Goal: Transaction & Acquisition: Purchase product/service

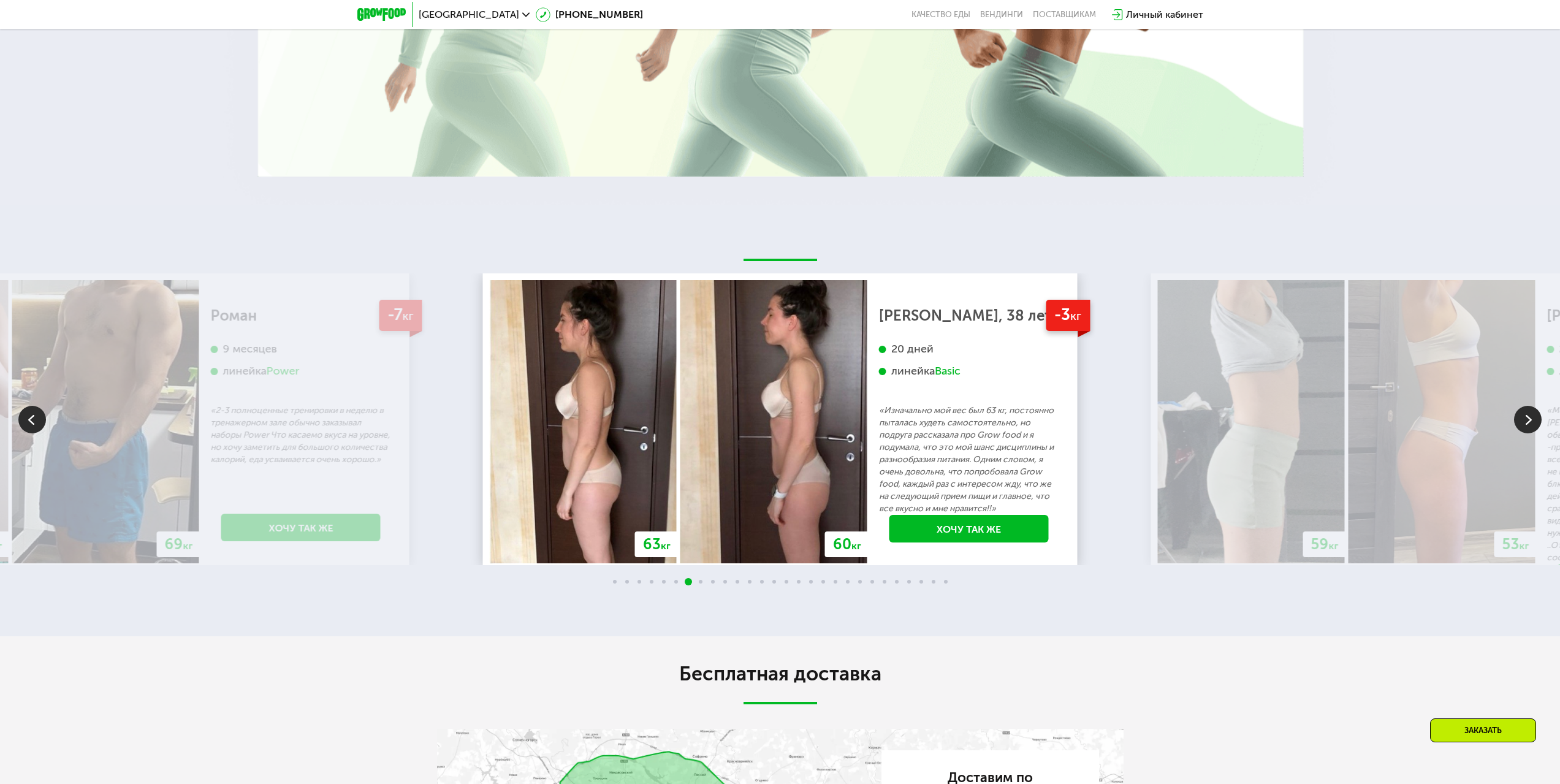
click at [1539, 413] on img at bounding box center [1528, 420] width 28 height 28
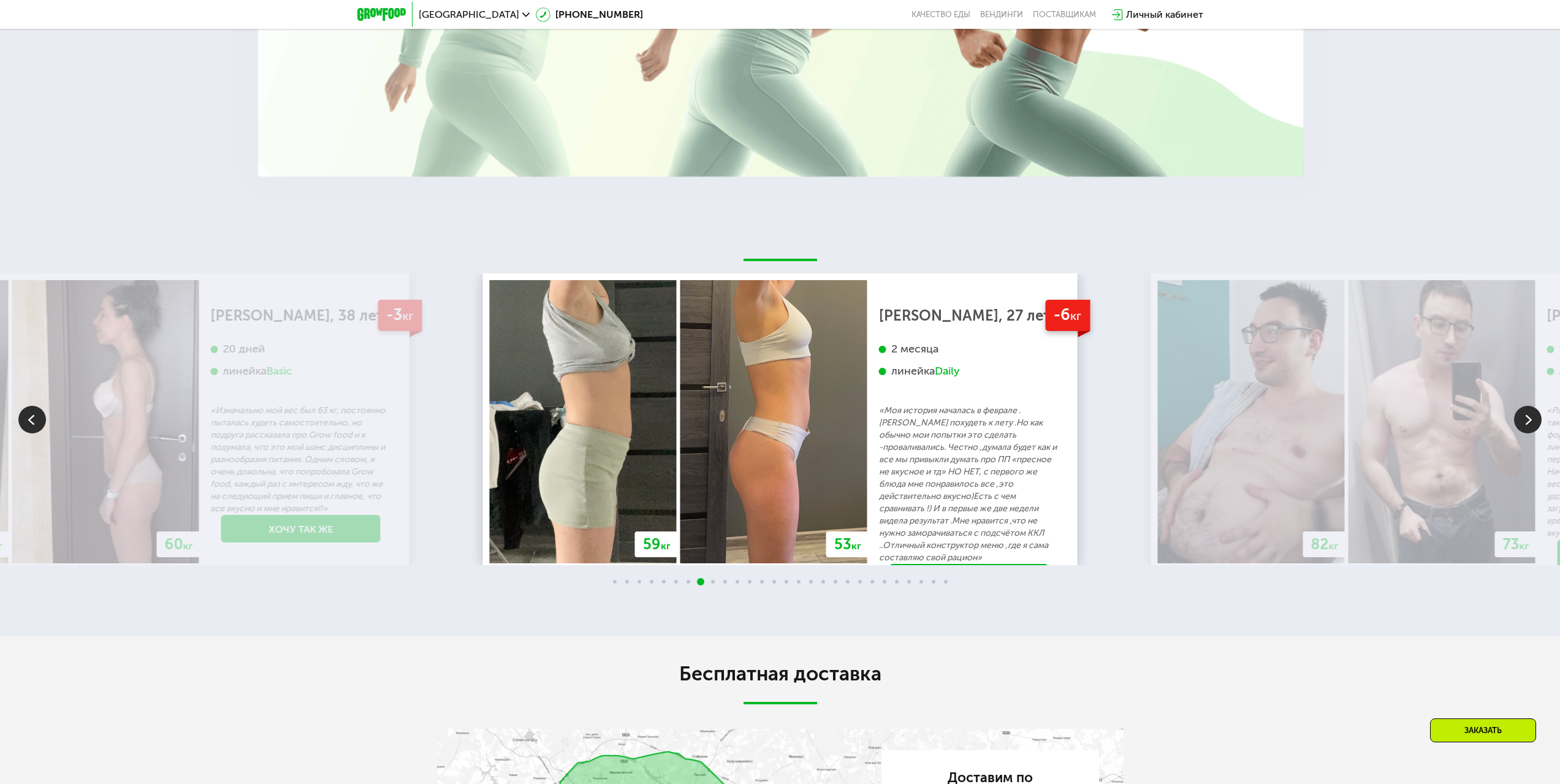
click at [1525, 410] on img at bounding box center [1528, 420] width 28 height 28
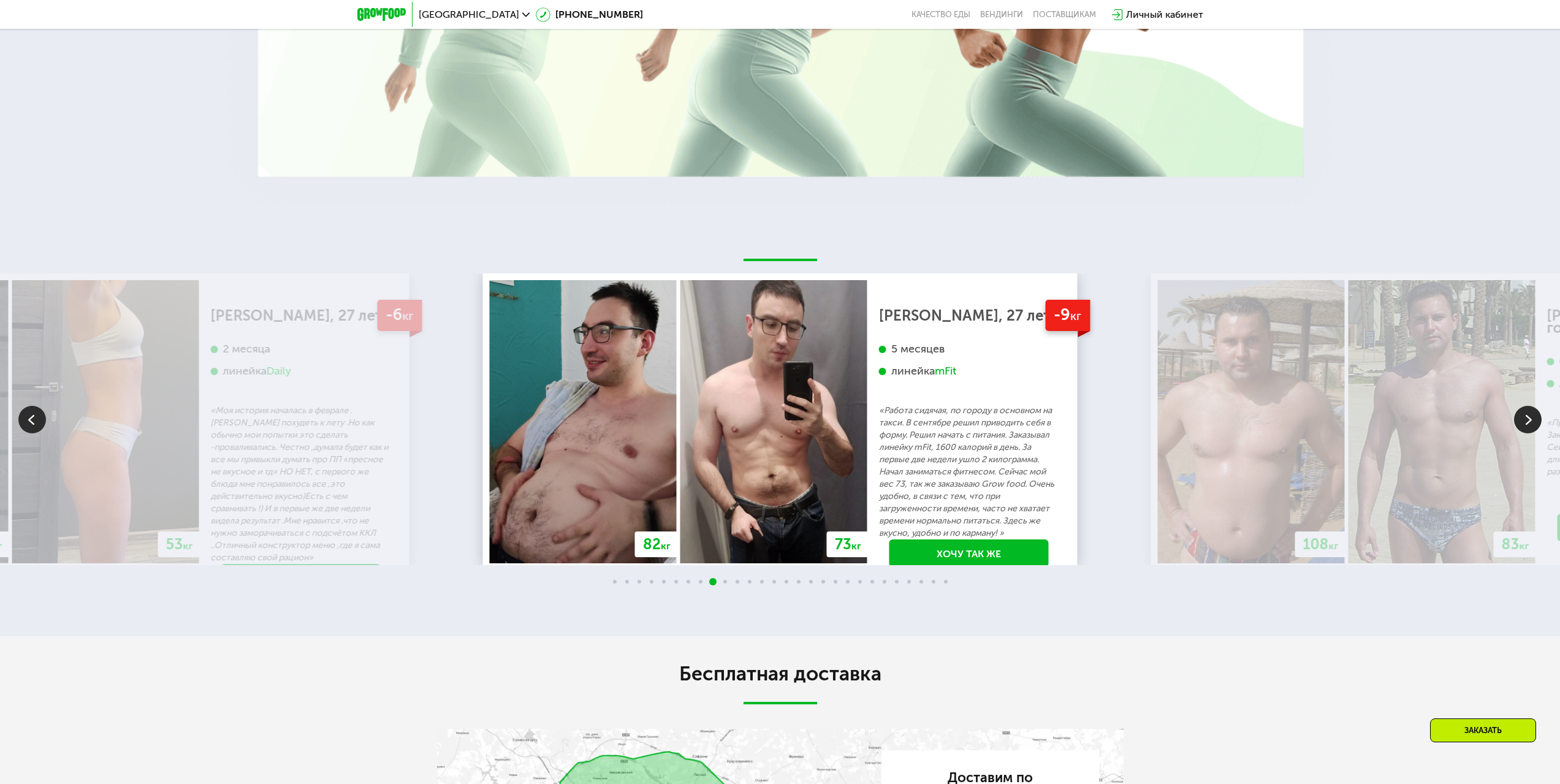
click at [1526, 406] on img at bounding box center [1528, 420] width 28 height 28
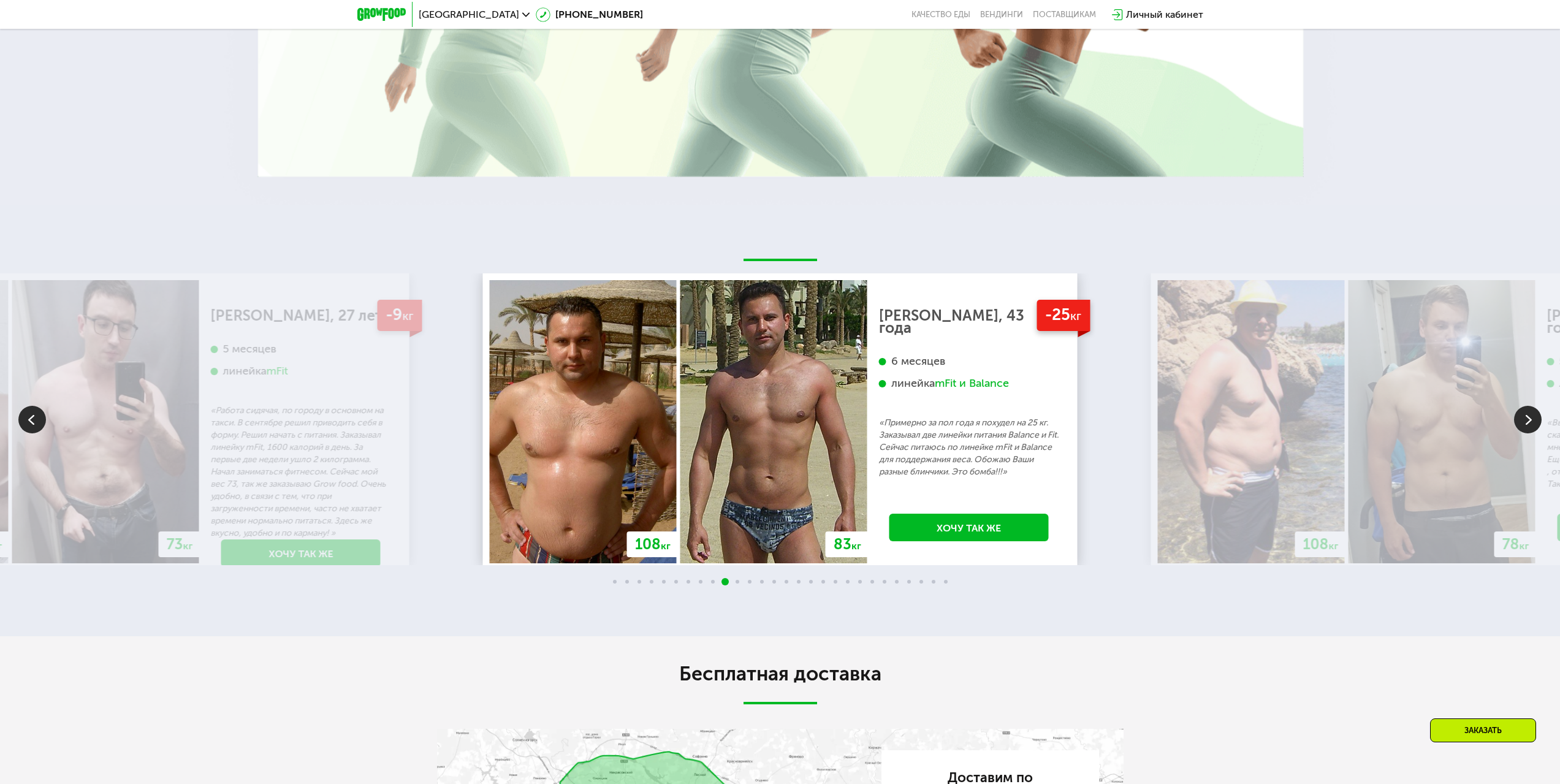
click at [1529, 406] on img at bounding box center [1528, 420] width 28 height 28
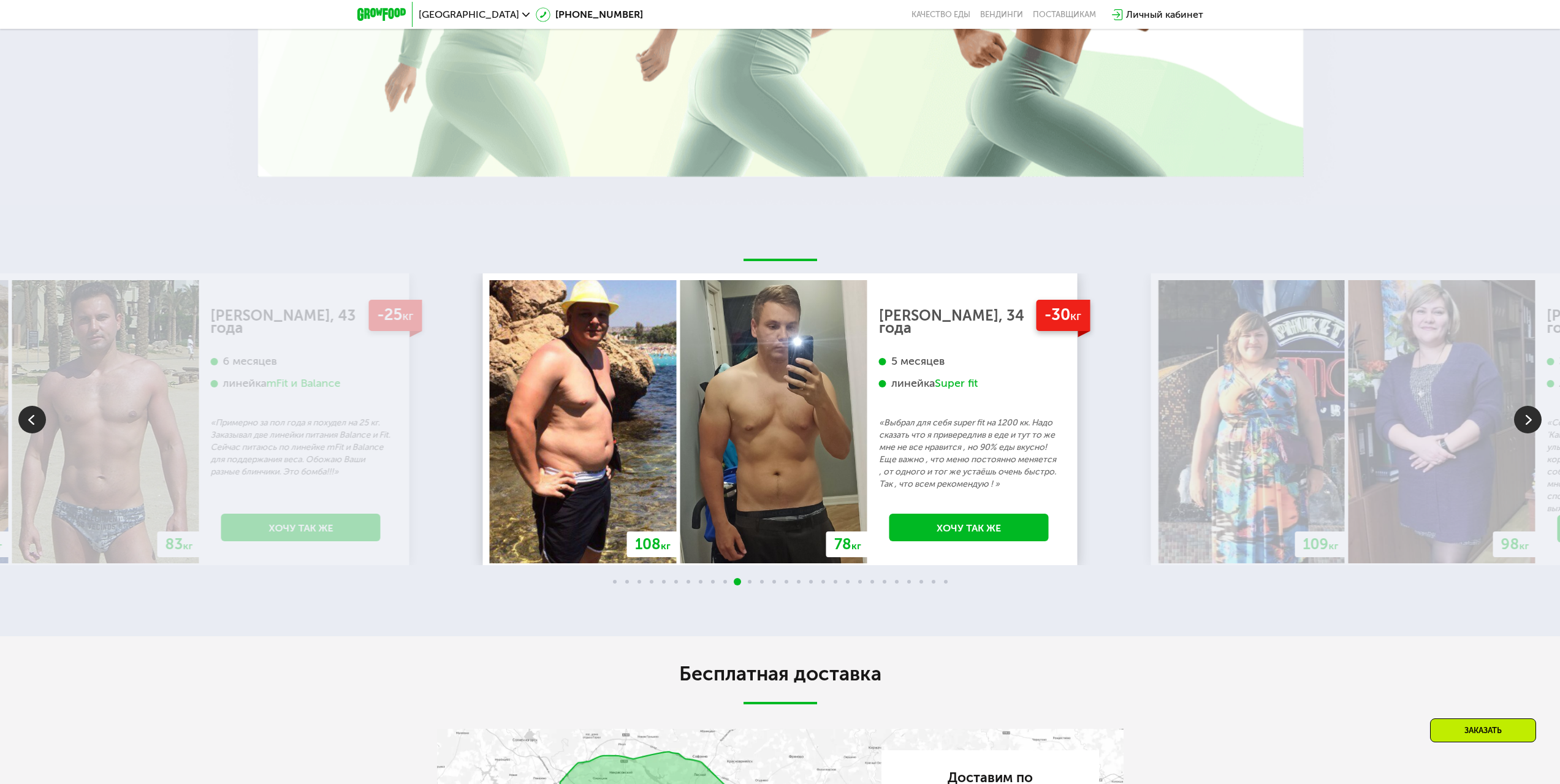
click at [1529, 406] on img at bounding box center [1528, 420] width 28 height 28
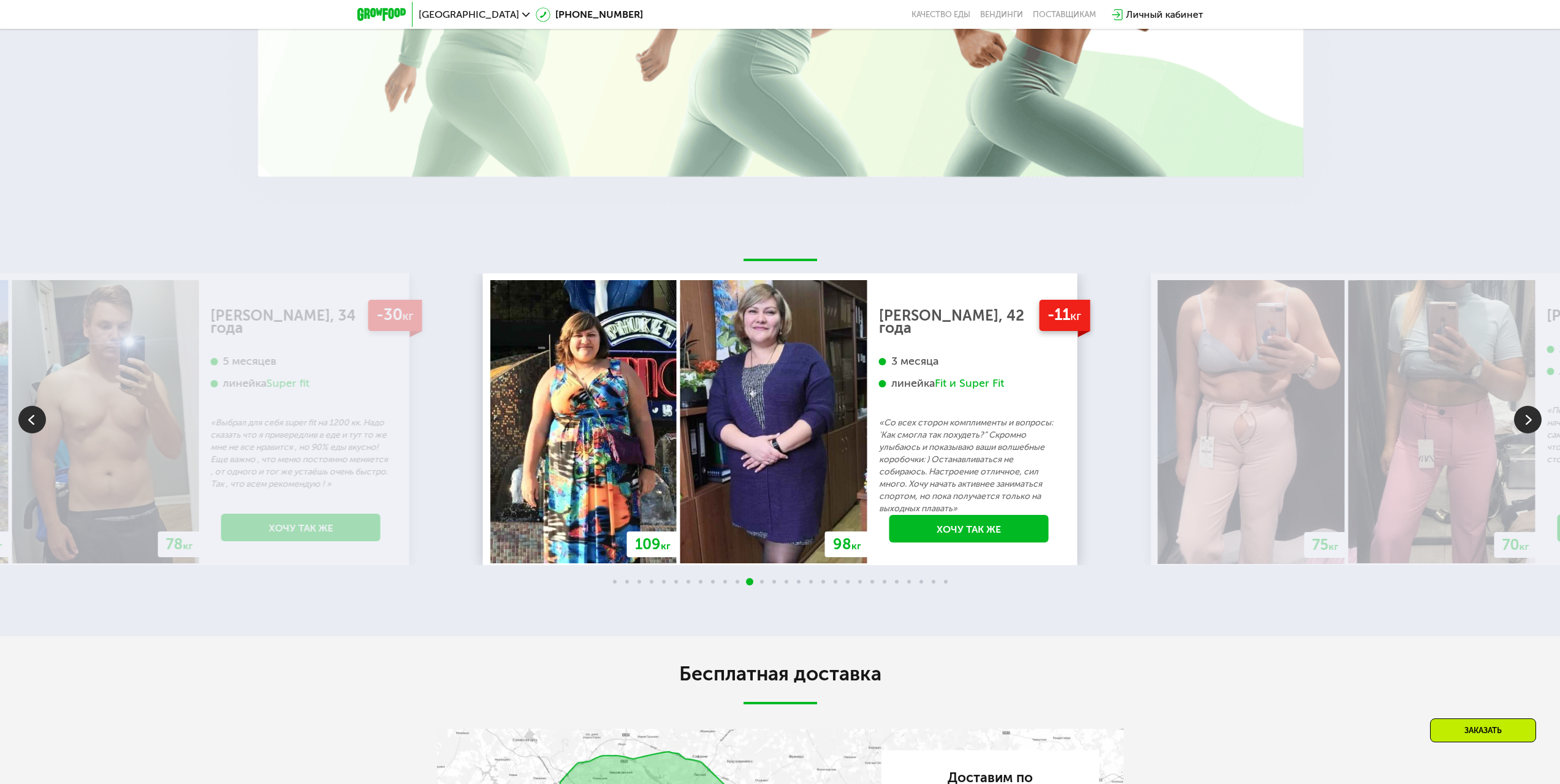
click at [1529, 406] on img at bounding box center [1528, 420] width 28 height 28
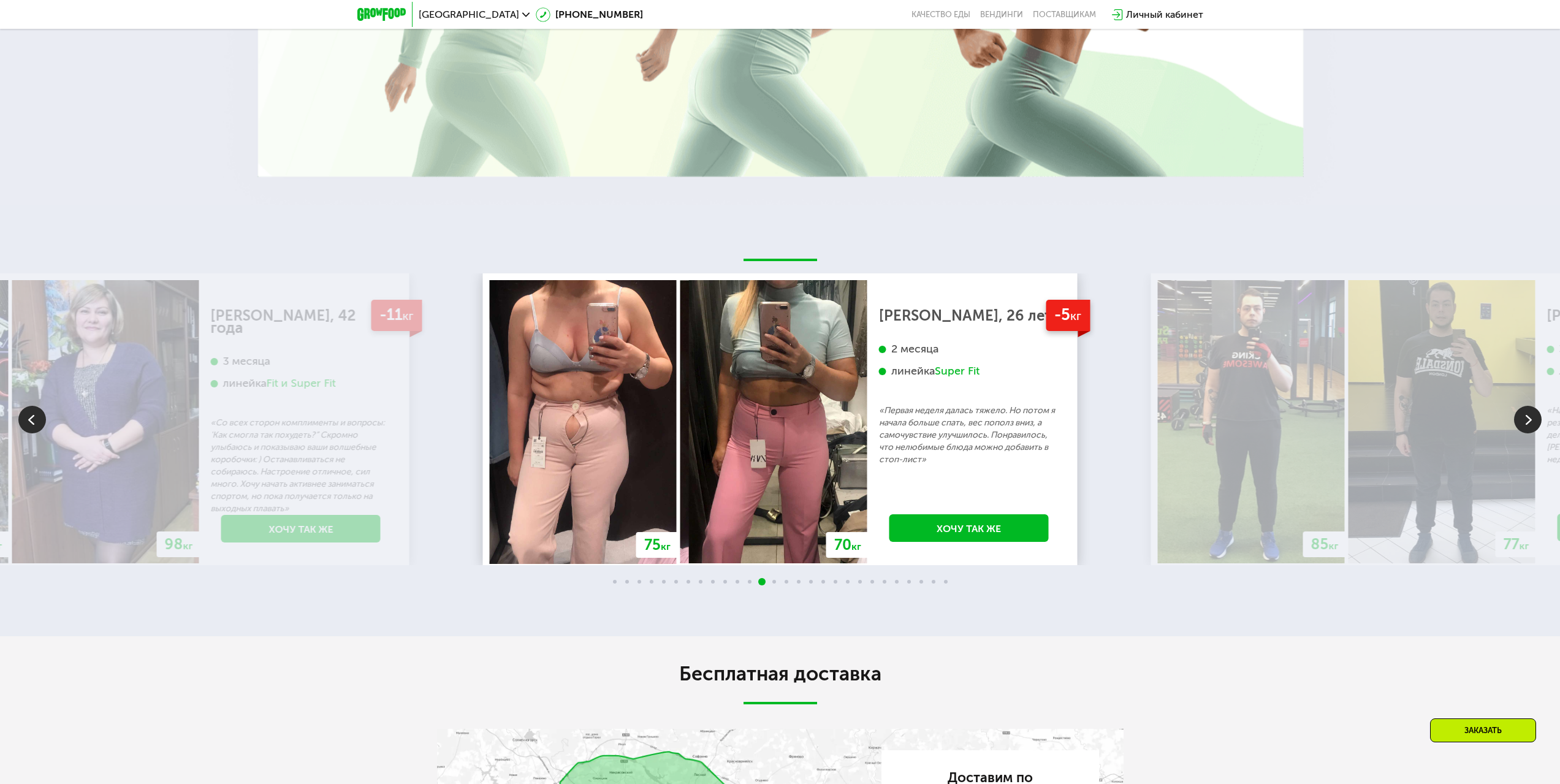
click at [1524, 411] on img at bounding box center [1528, 420] width 28 height 28
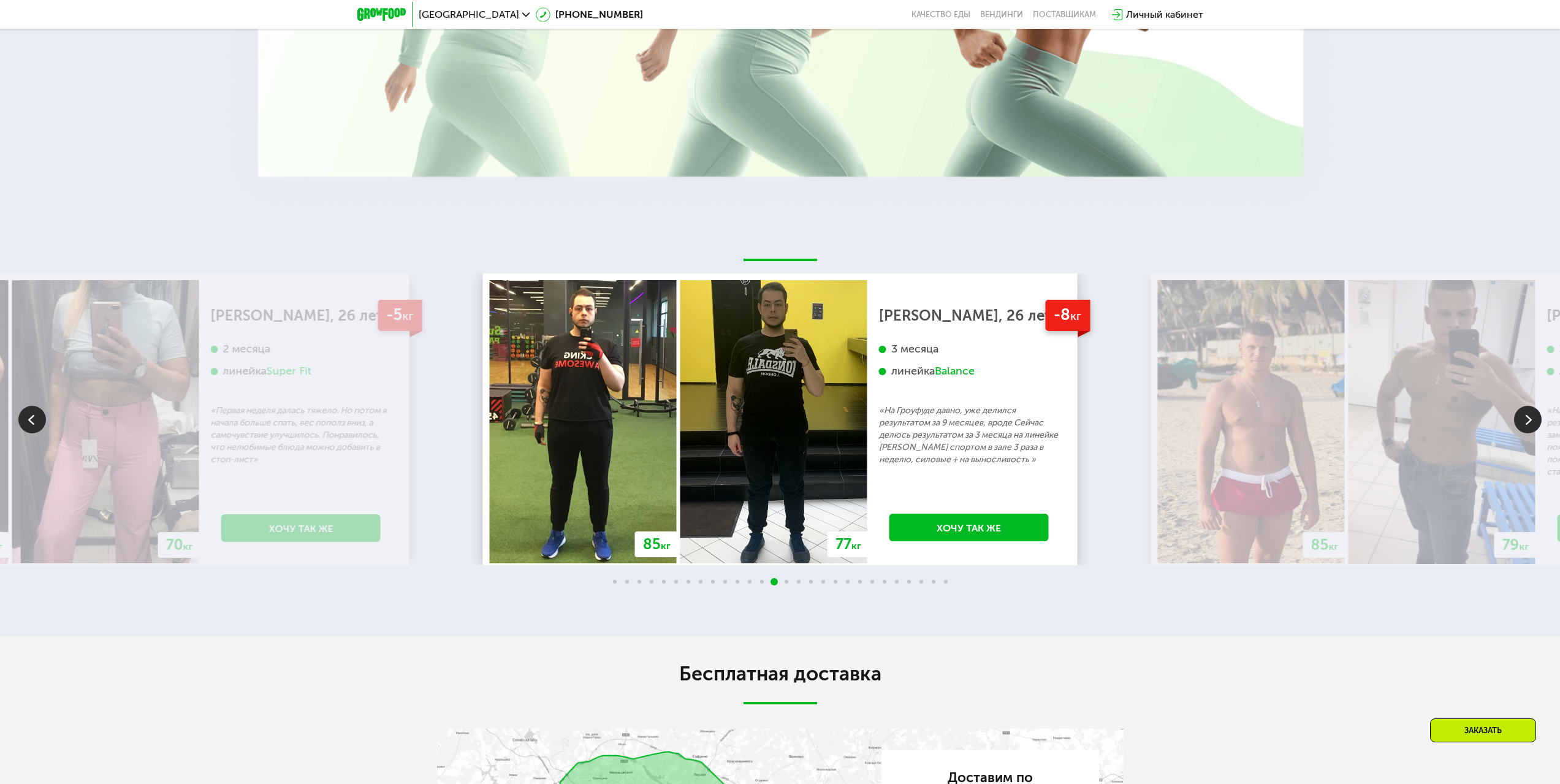
click at [1517, 414] on img at bounding box center [1528, 420] width 28 height 28
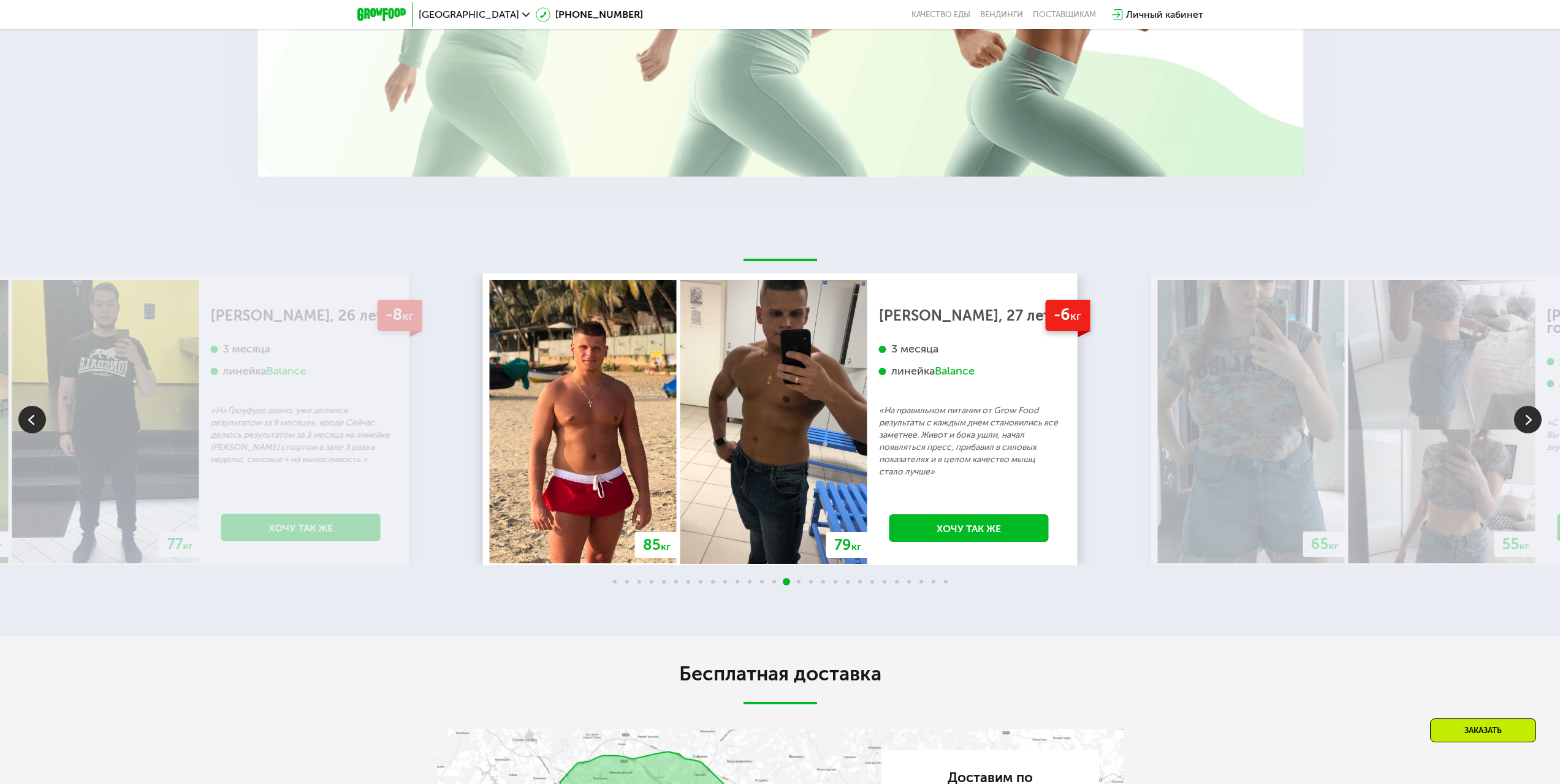
click at [1517, 414] on img at bounding box center [1528, 420] width 28 height 28
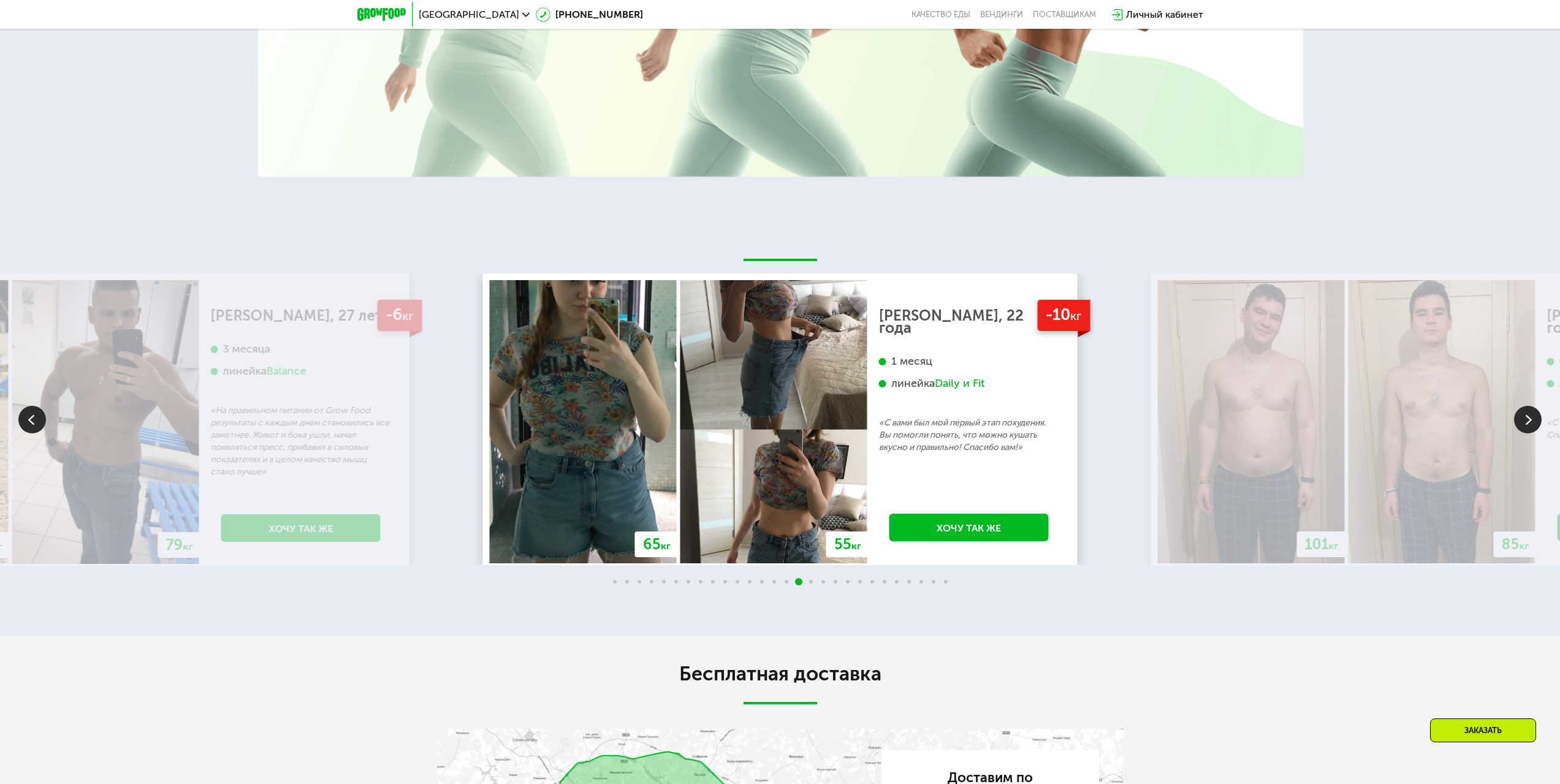
click at [1528, 410] on img at bounding box center [1528, 420] width 28 height 28
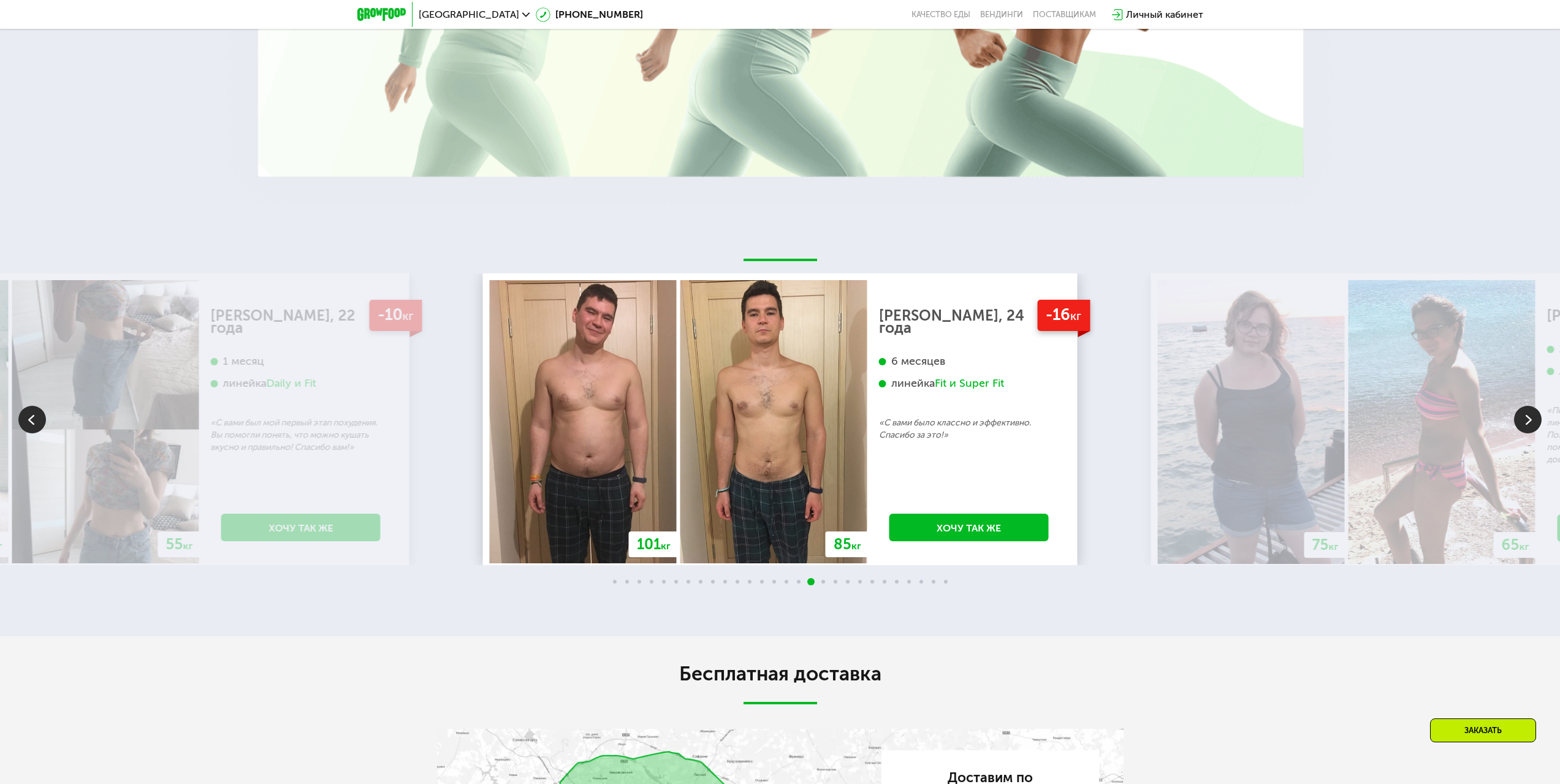
click at [1534, 432] on img at bounding box center [1441, 421] width 187 height 283
click at [1524, 417] on img at bounding box center [1528, 420] width 28 height 28
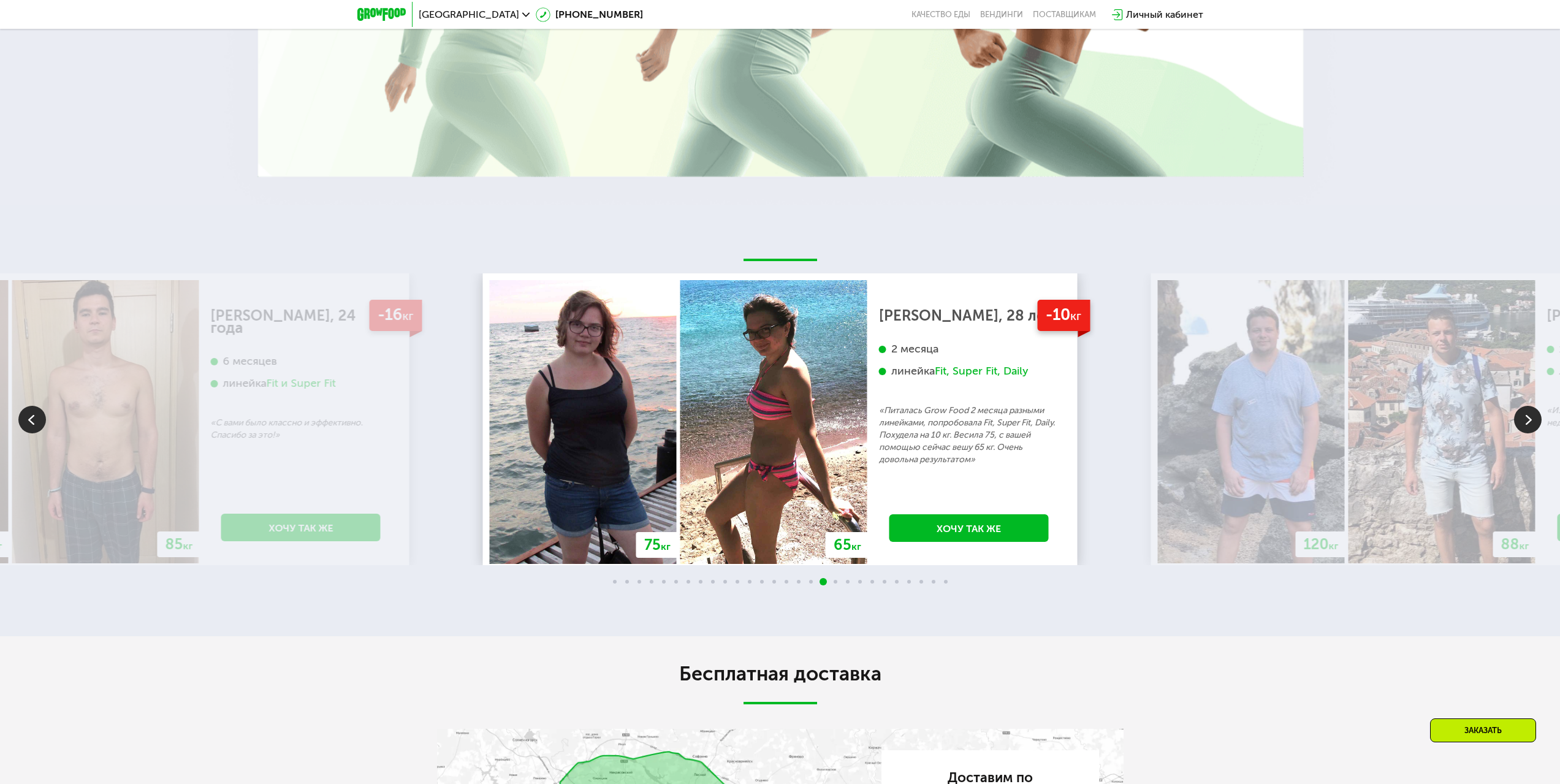
click at [1510, 406] on img at bounding box center [1441, 421] width 187 height 283
click at [1531, 407] on img at bounding box center [1528, 420] width 28 height 28
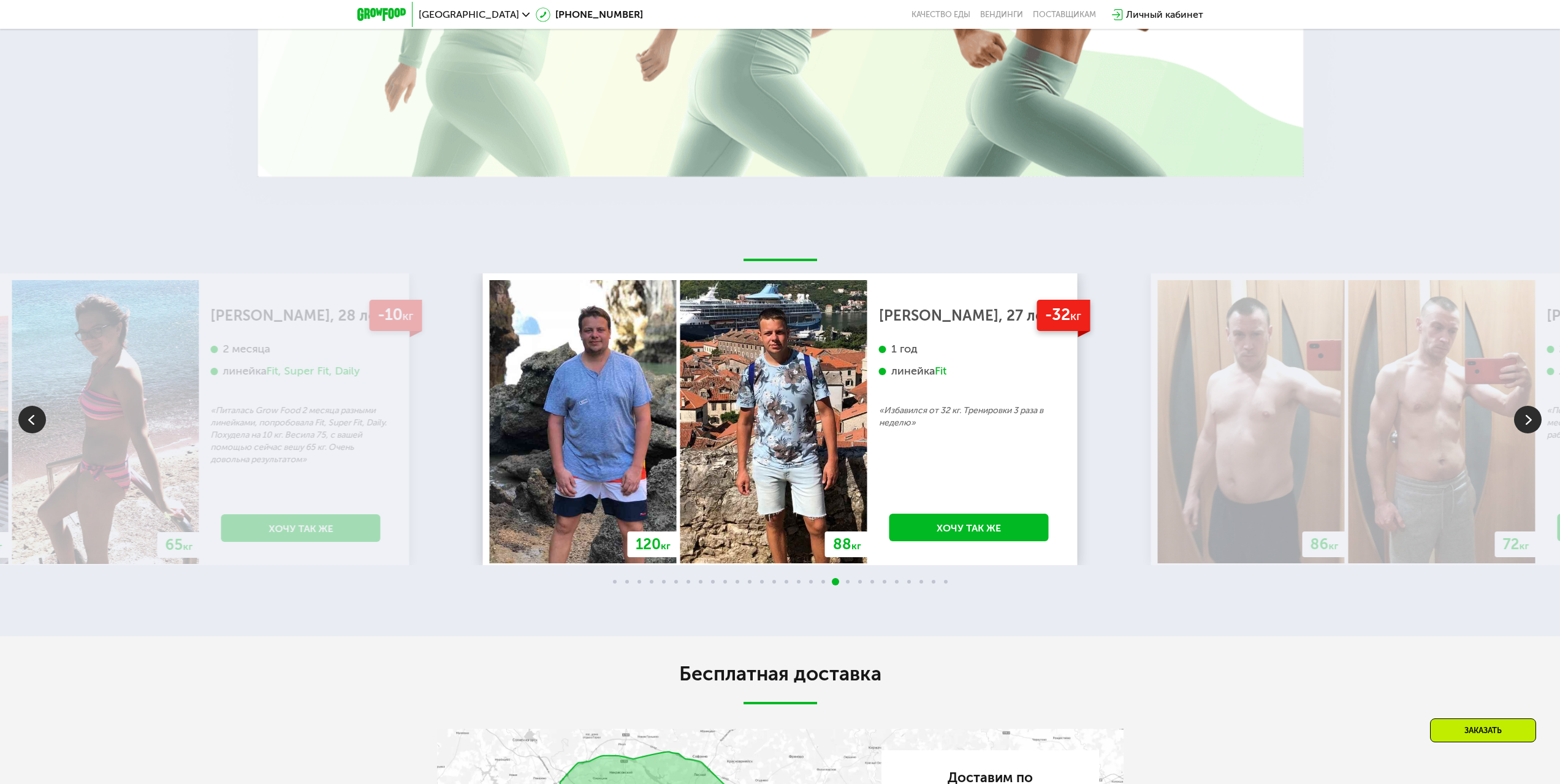
click at [1527, 409] on img at bounding box center [1528, 420] width 28 height 28
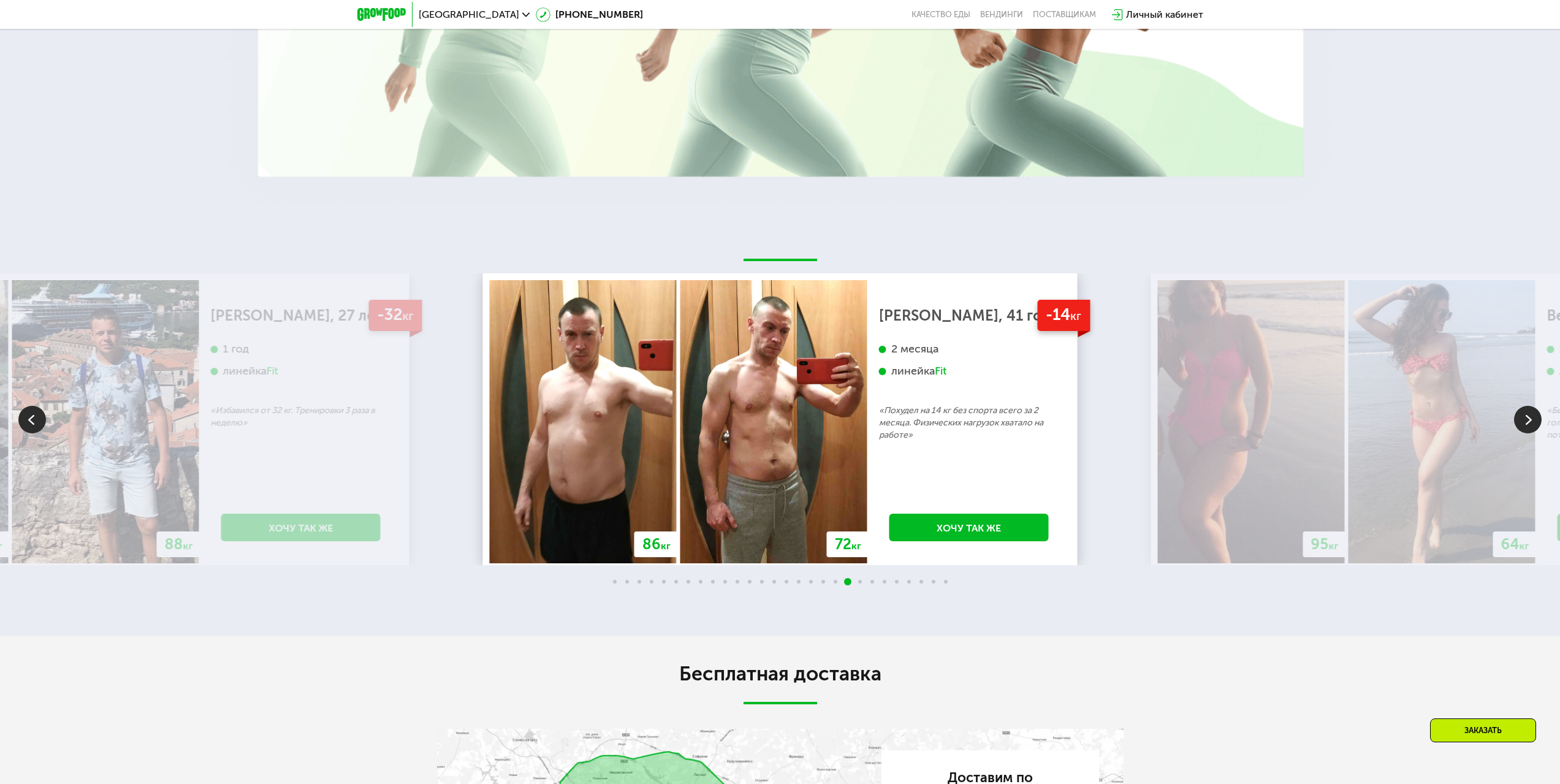
click at [1523, 415] on img at bounding box center [1528, 420] width 28 height 28
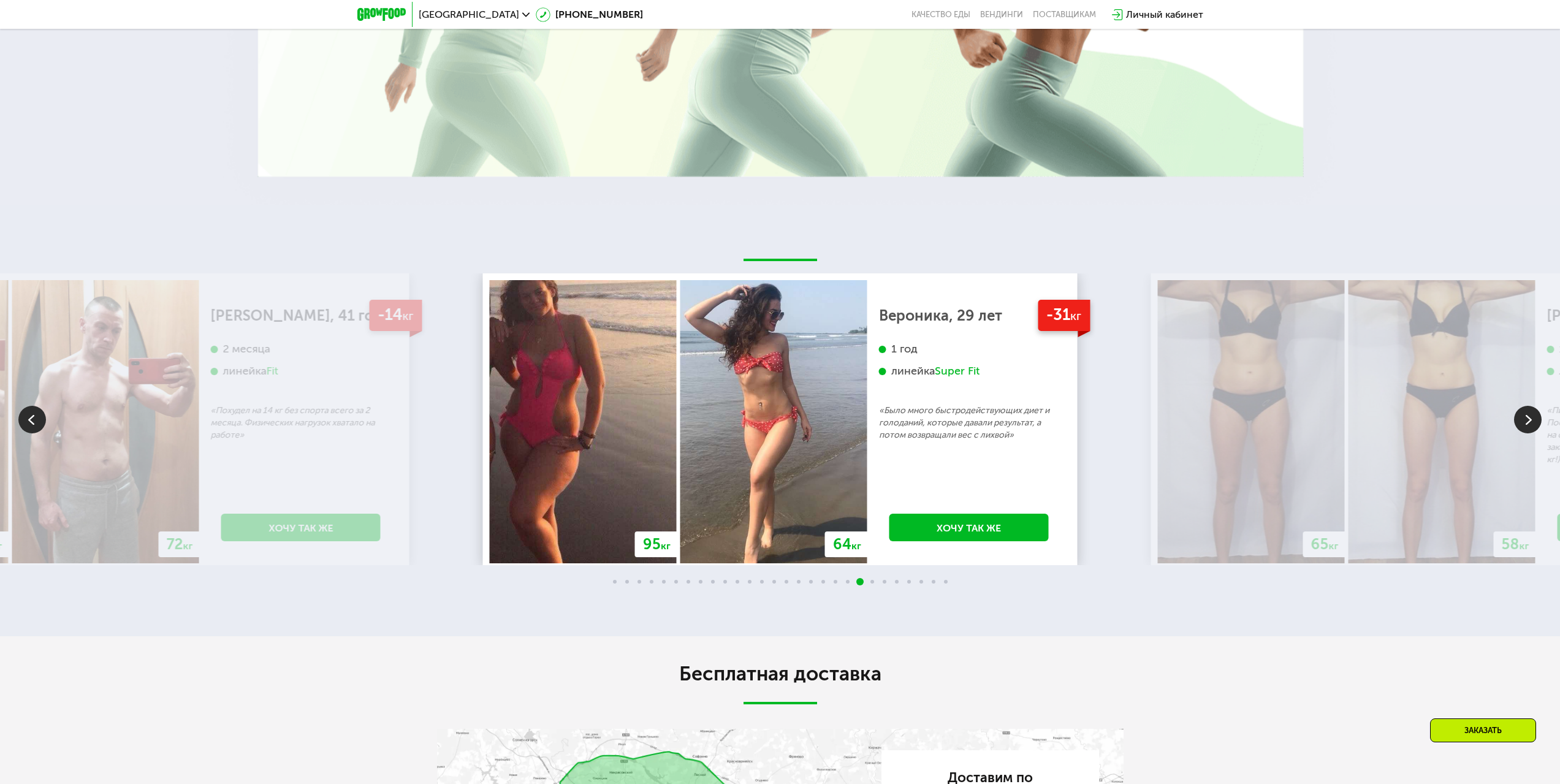
click at [1531, 407] on img at bounding box center [1528, 420] width 28 height 28
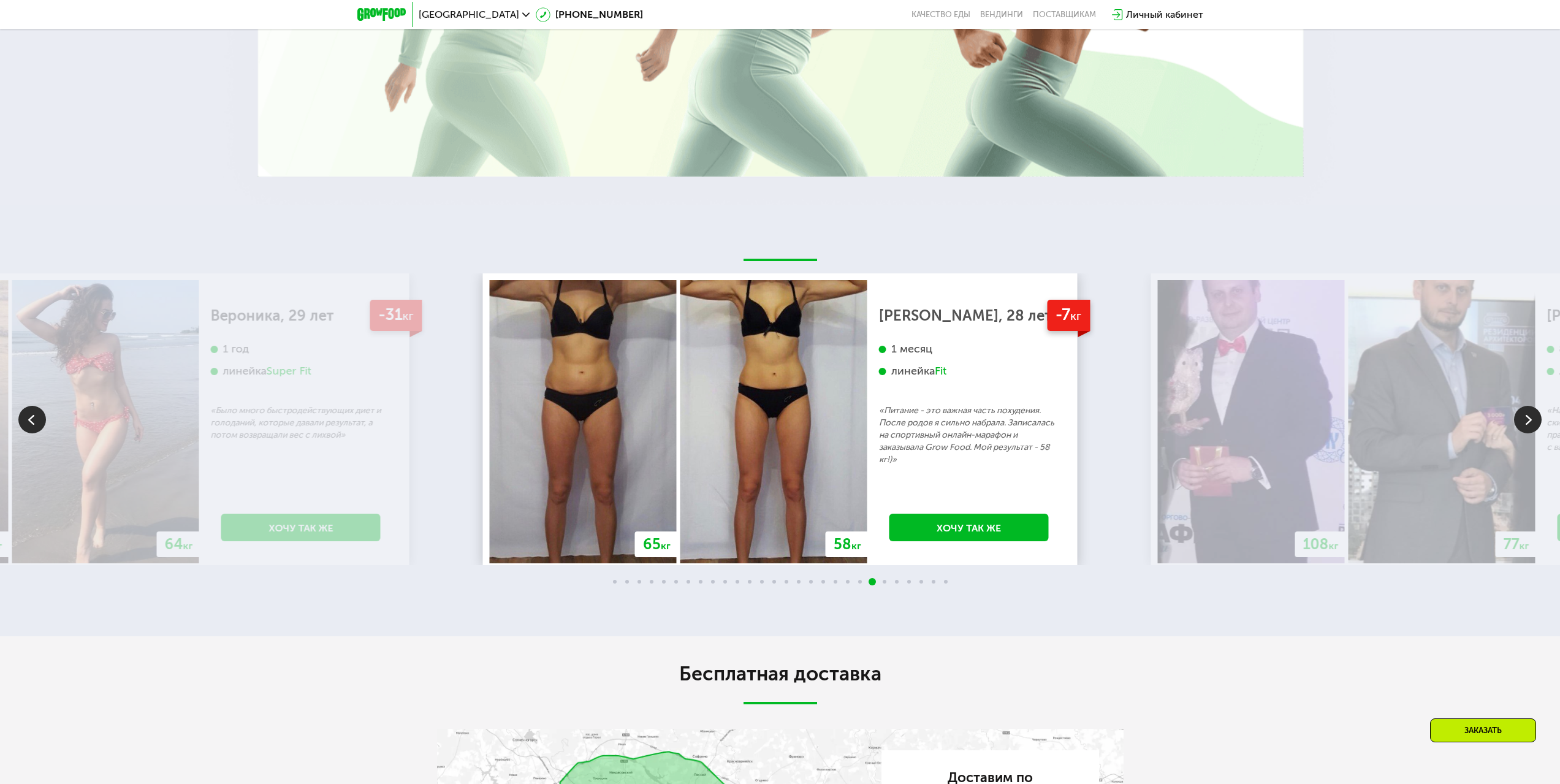
click at [1526, 410] on img at bounding box center [1528, 420] width 28 height 28
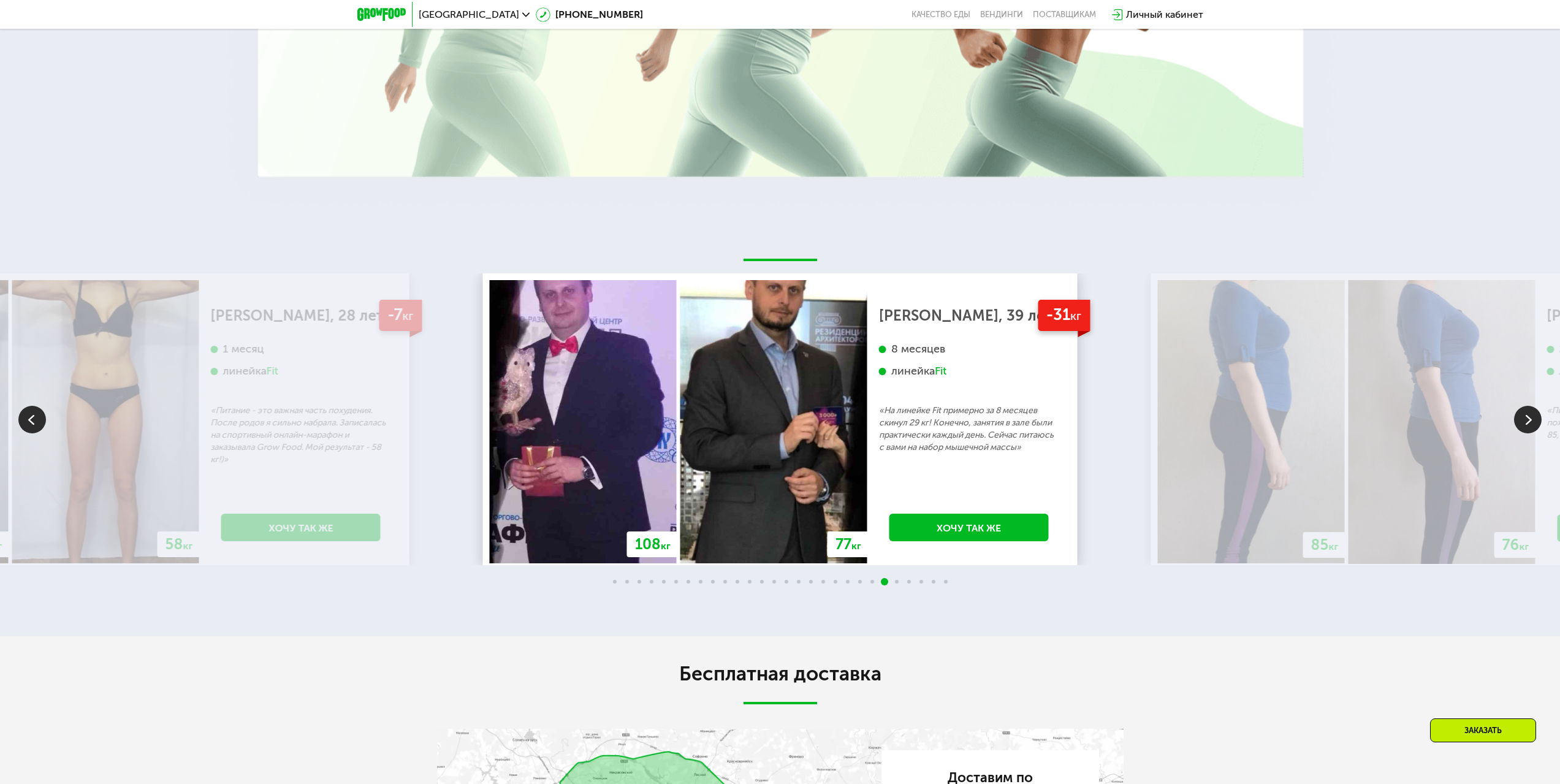
click at [1527, 410] on img at bounding box center [1528, 420] width 28 height 28
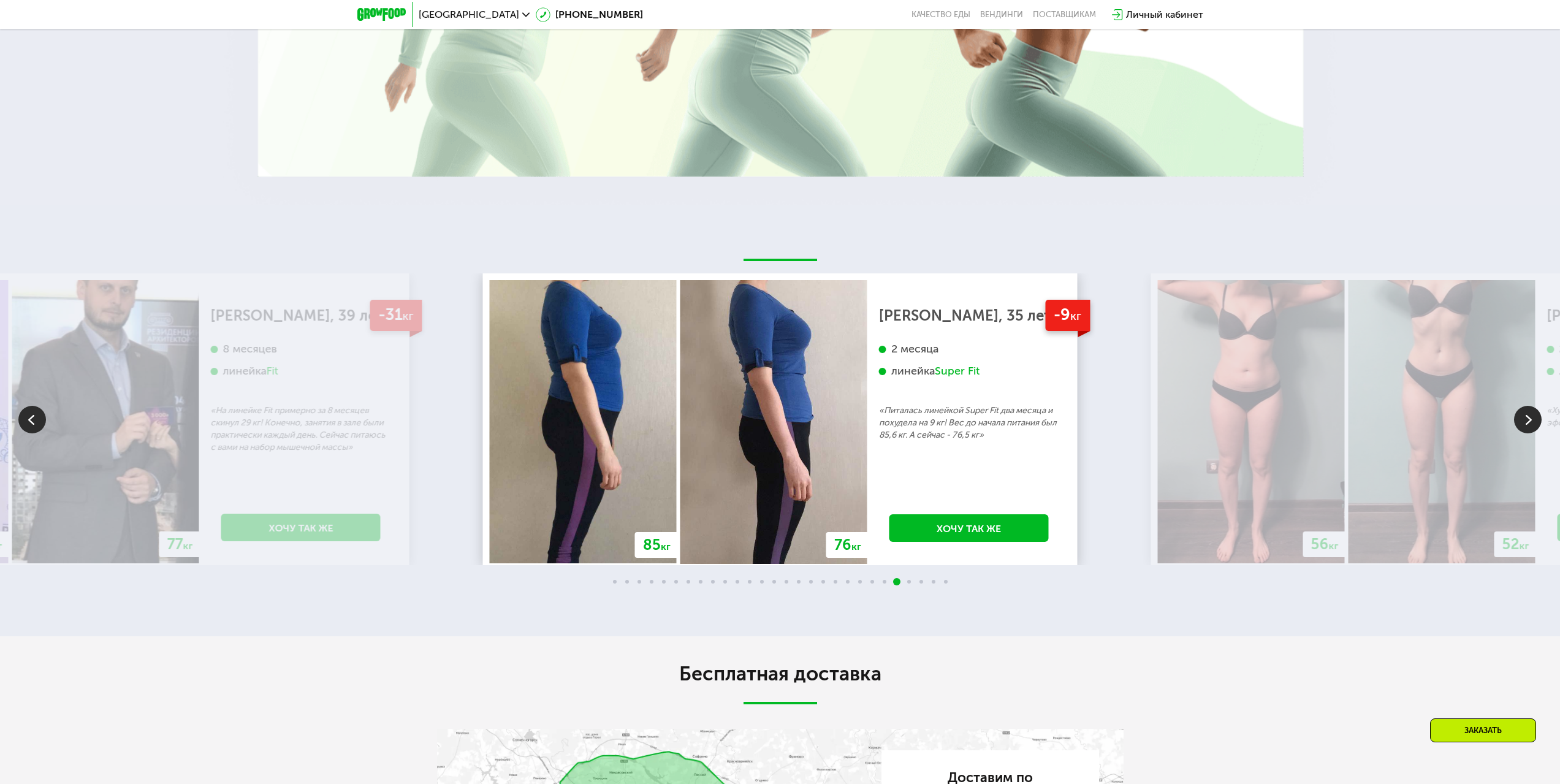
click at [1521, 413] on img at bounding box center [1528, 420] width 28 height 28
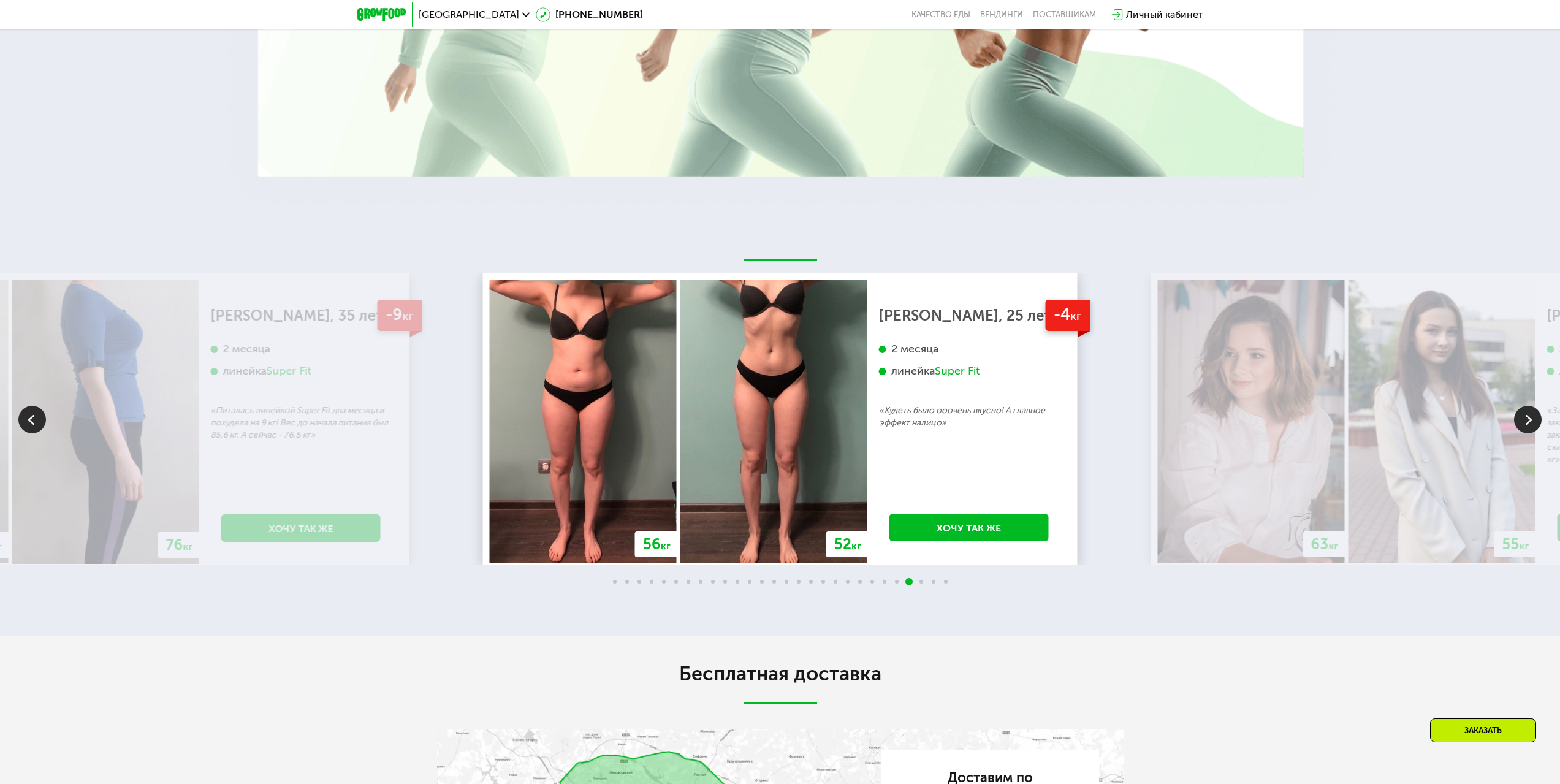
click at [1534, 410] on img at bounding box center [1528, 420] width 28 height 28
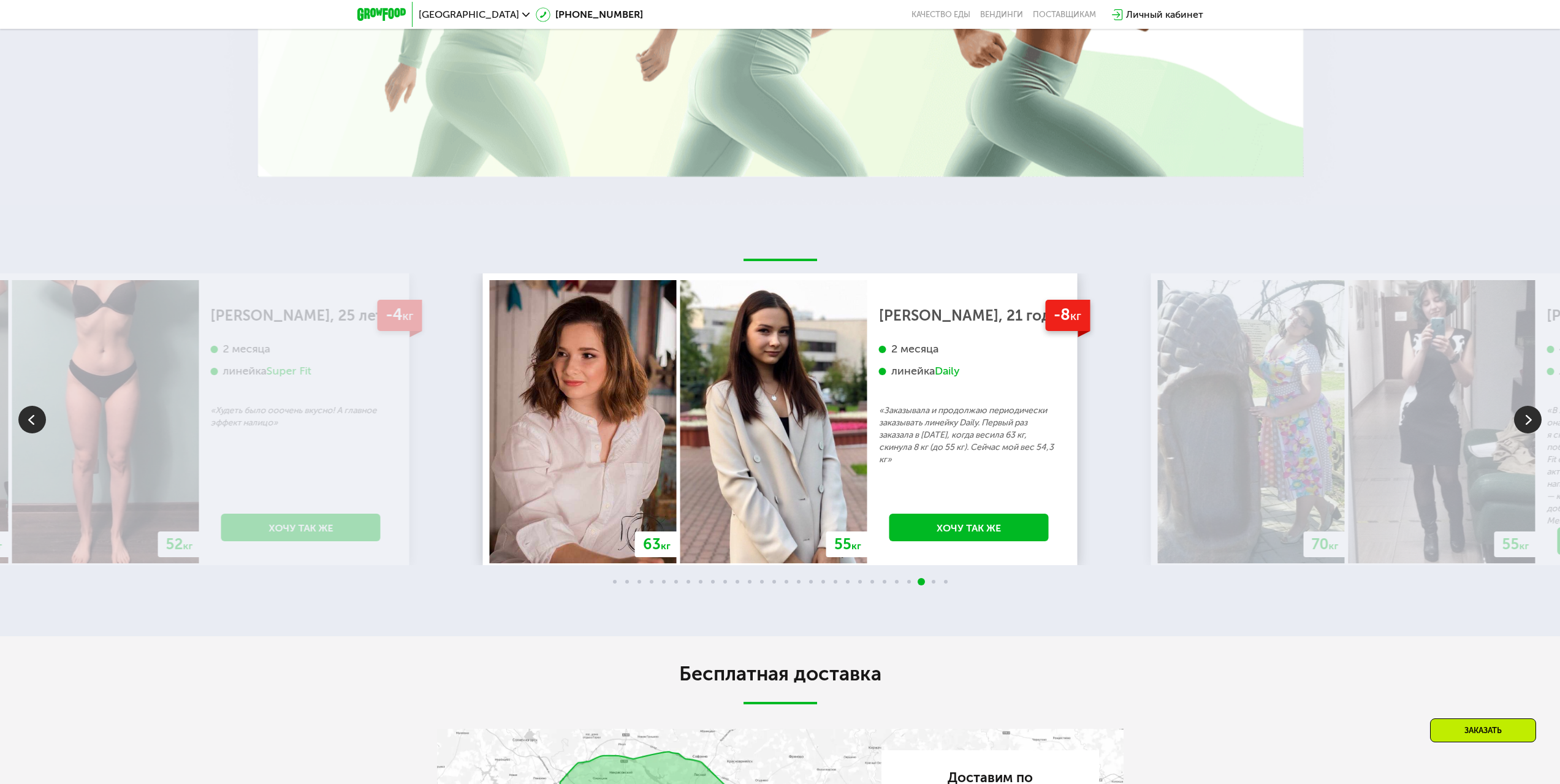
click at [1534, 406] on img at bounding box center [1528, 420] width 28 height 28
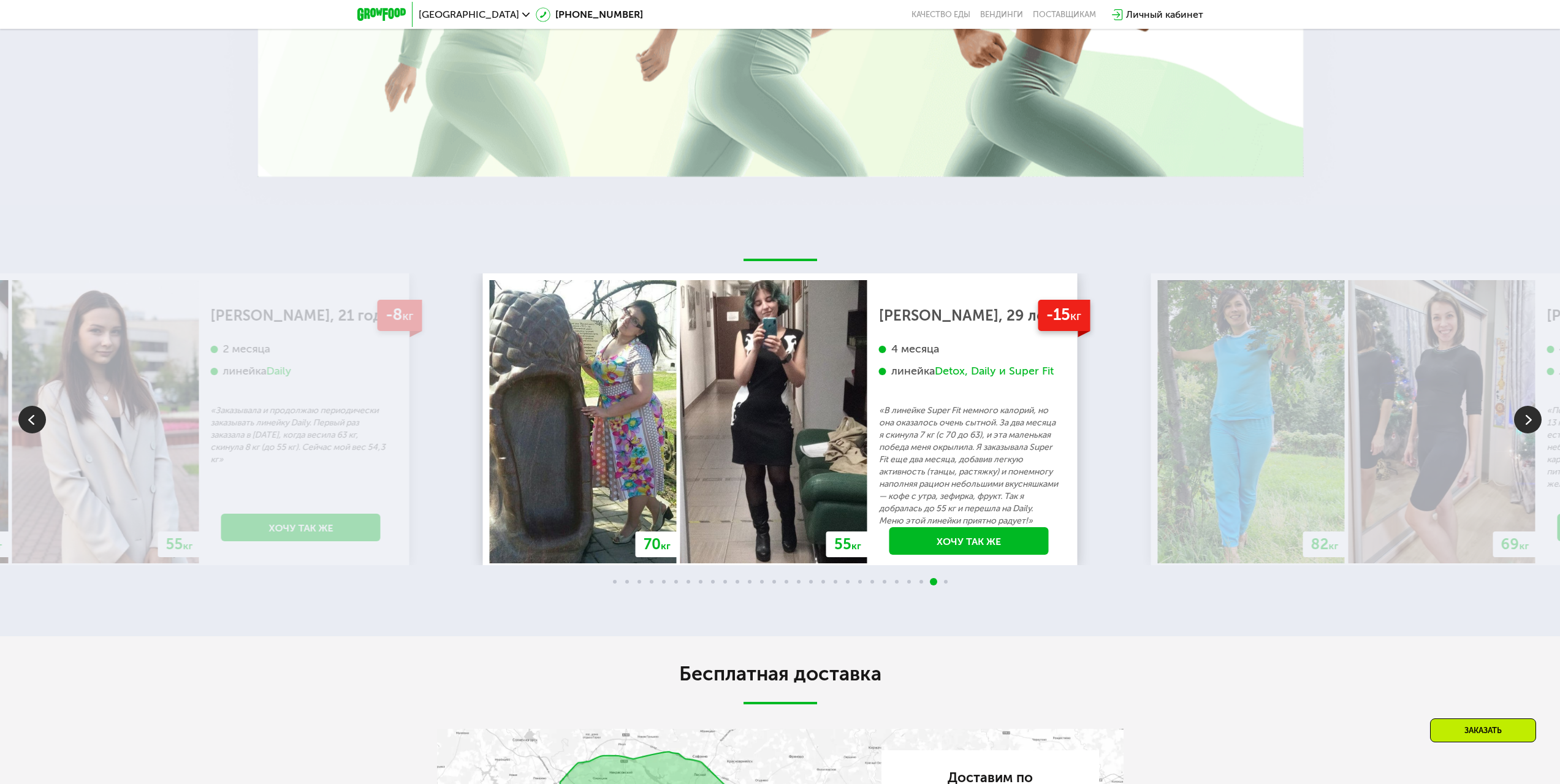
click at [1531, 410] on img at bounding box center [1528, 420] width 28 height 28
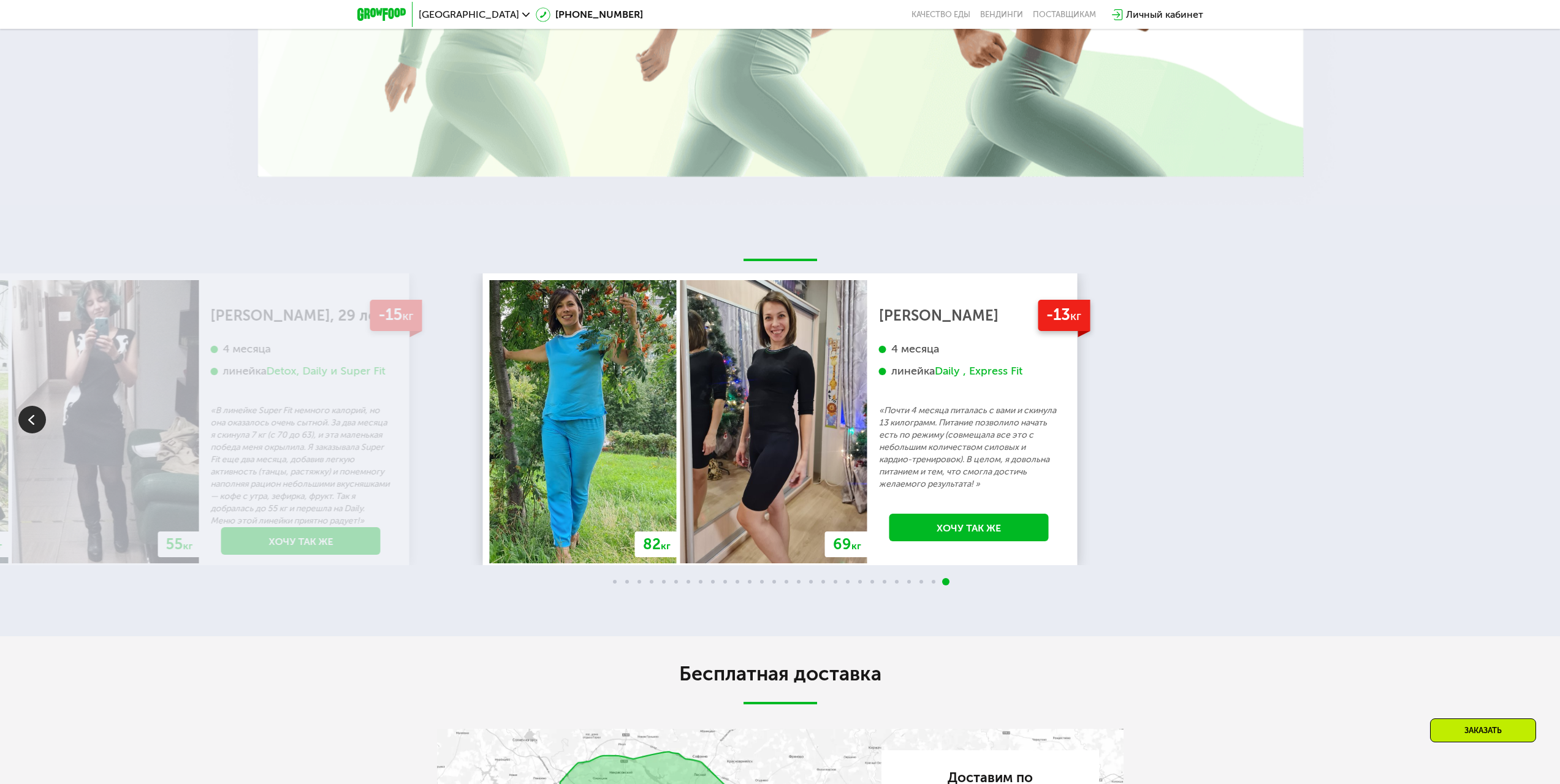
click at [1531, 410] on div "70 кг 64 кг -6 кг [PERSON_NAME], 31 год 3 месяца линейка Fit, Super Fit «Питала…" at bounding box center [780, 419] width 1560 height 292
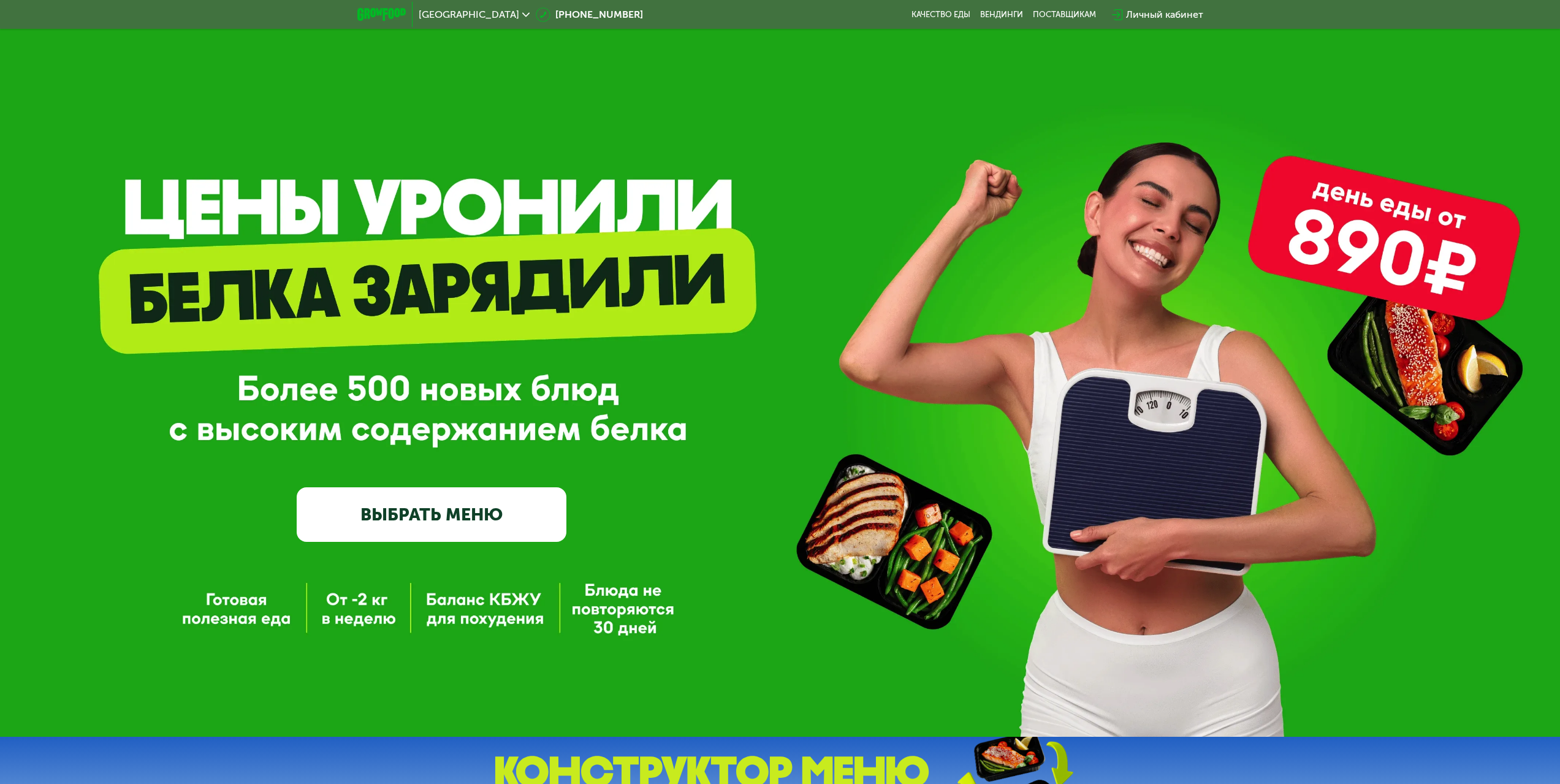
drag, startPoint x: 1307, startPoint y: 316, endPoint x: 1304, endPoint y: 247, distance: 69.1
click at [455, 519] on link "ВЫБРАТЬ МЕНЮ" at bounding box center [431, 514] width 270 height 54
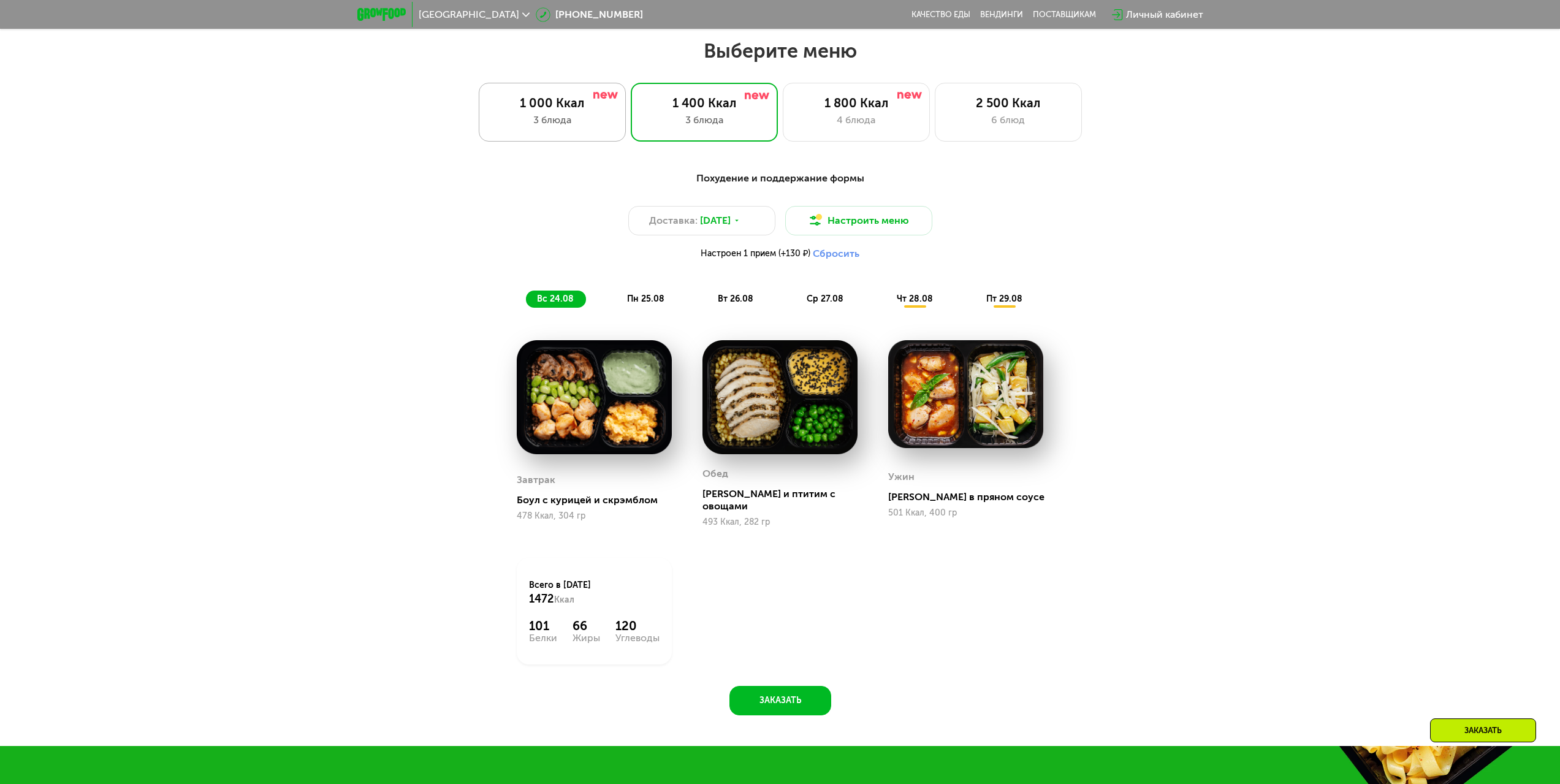
scroll to position [847, 0]
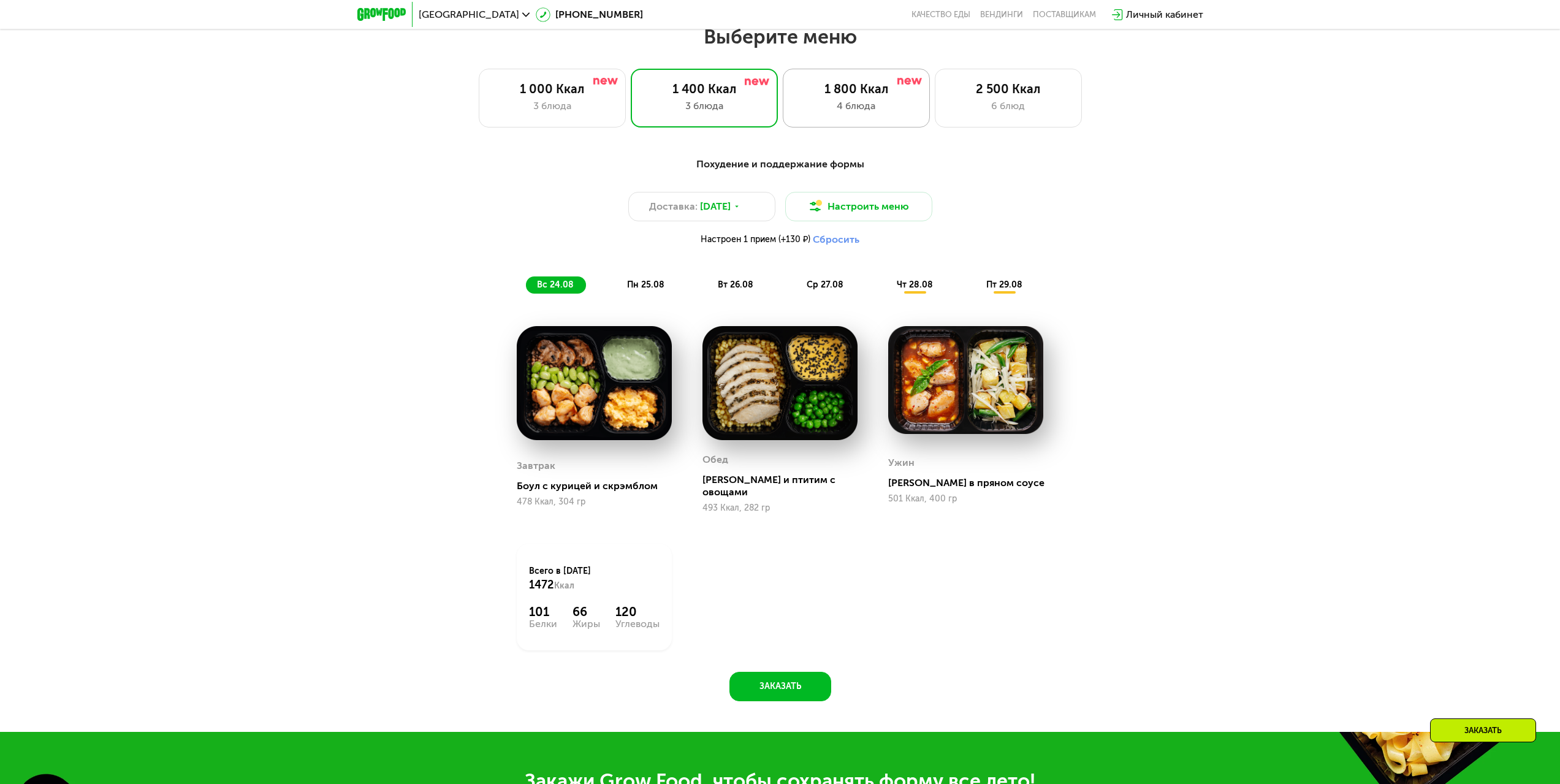
click at [834, 110] on div "4 блюда" at bounding box center [856, 105] width 121 height 15
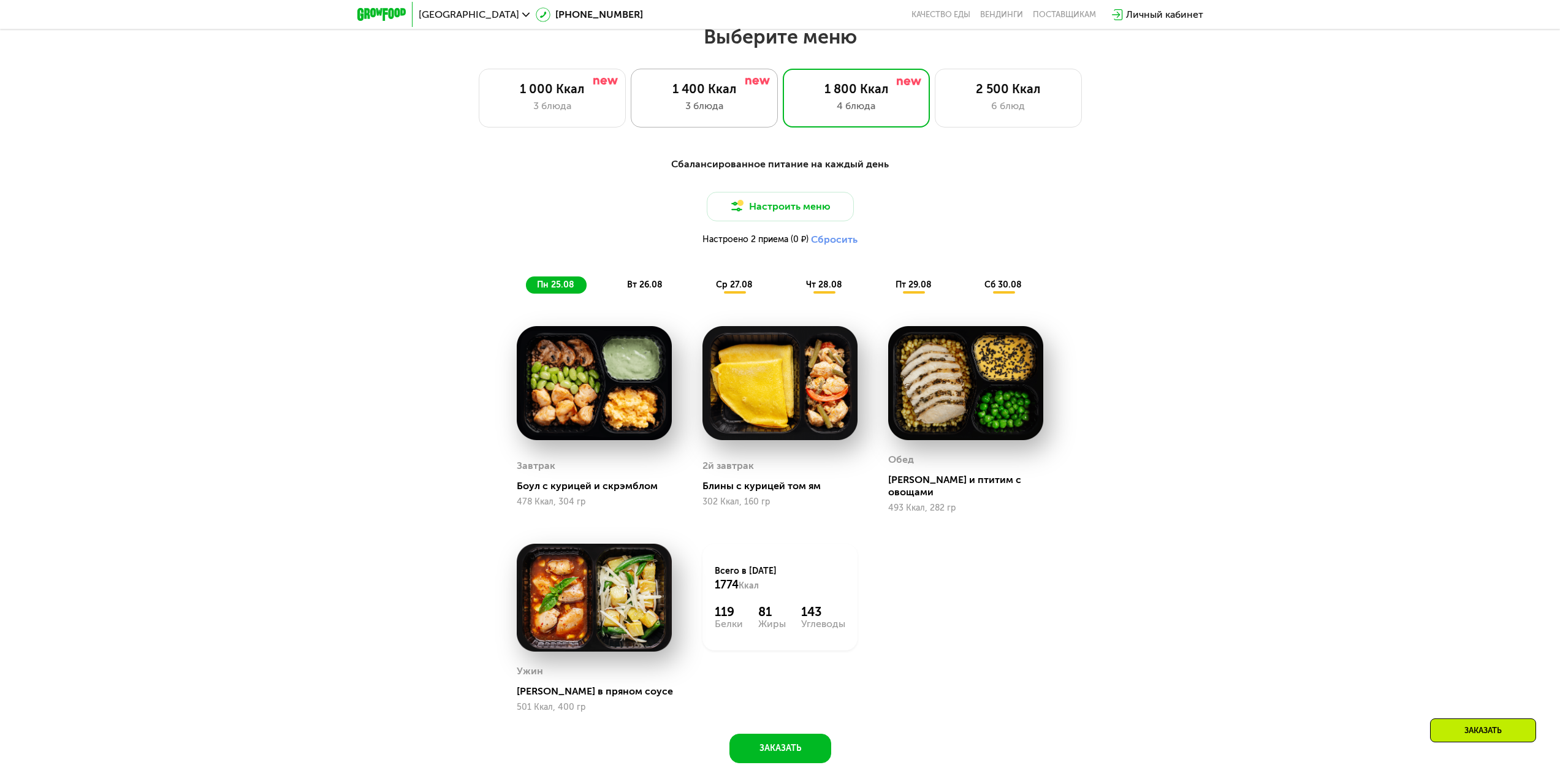
click at [739, 91] on div "1 400 Ккал" at bounding box center [704, 88] width 121 height 15
